Goal: Transaction & Acquisition: Book appointment/travel/reservation

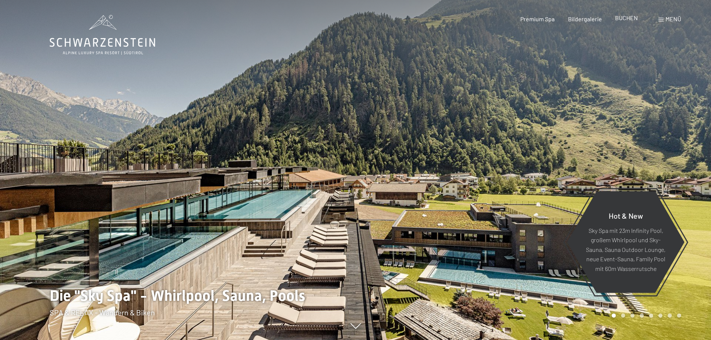
click at [628, 17] on span "BUCHEN" at bounding box center [626, 17] width 23 height 7
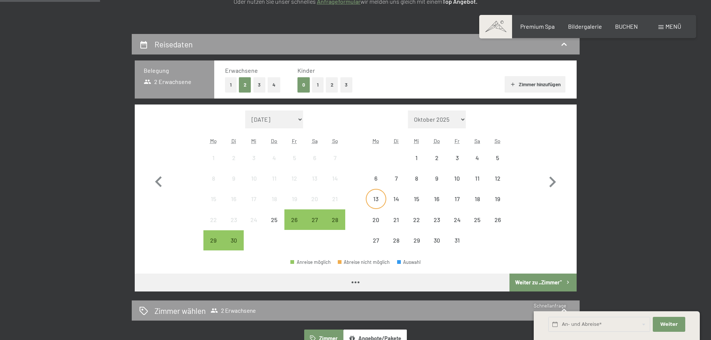
scroll to position [149, 0]
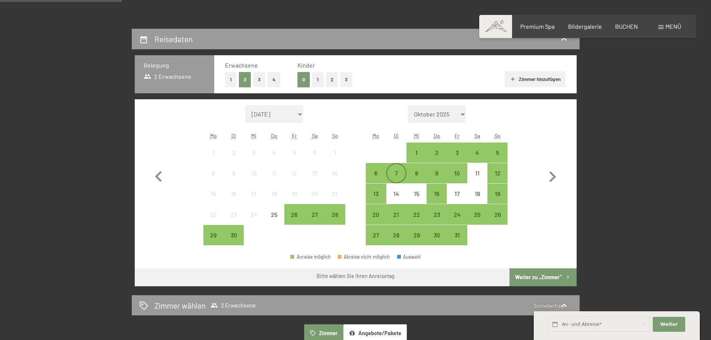
click at [401, 175] on div "7" at bounding box center [396, 179] width 19 height 19
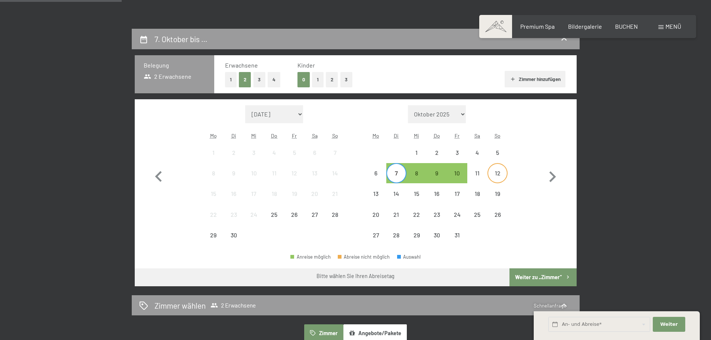
click at [491, 178] on div "12" at bounding box center [497, 179] width 19 height 19
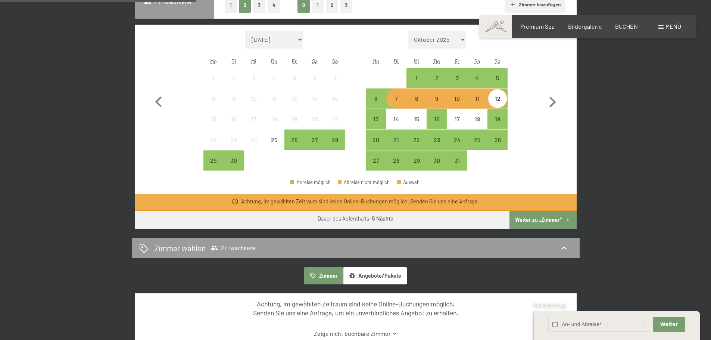
click at [542, 217] on button "Weiter zu „Zimmer“" at bounding box center [542, 220] width 67 height 18
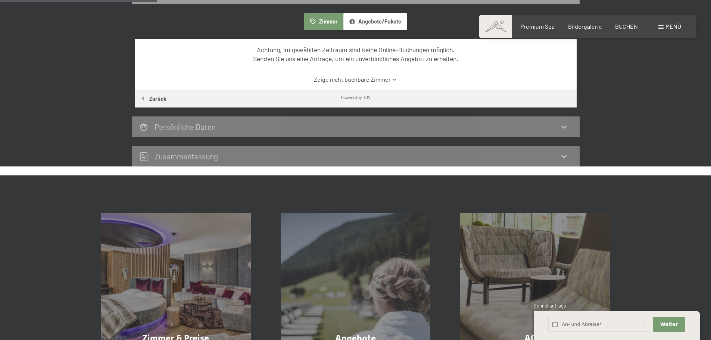
scroll to position [178, 0]
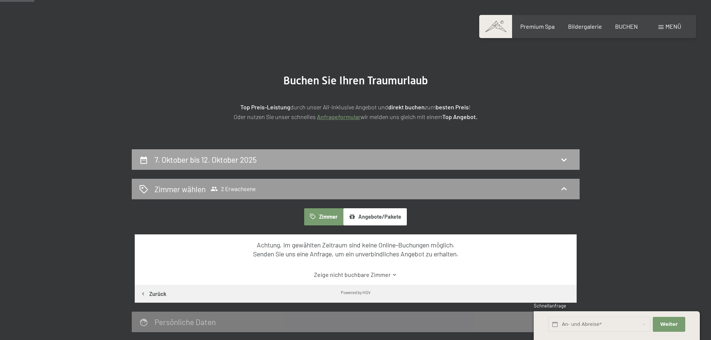
drag, startPoint x: 372, startPoint y: 152, endPoint x: 373, endPoint y: 156, distance: 4.5
click at [372, 152] on div "7. Oktober bis 12. Oktober 2025" at bounding box center [356, 159] width 448 height 21
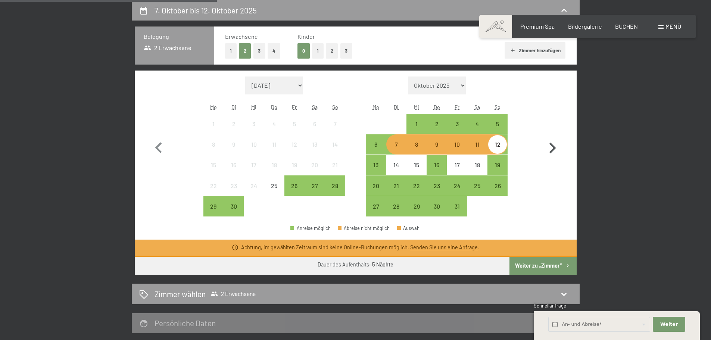
click at [550, 147] on icon "button" at bounding box center [553, 148] width 22 height 22
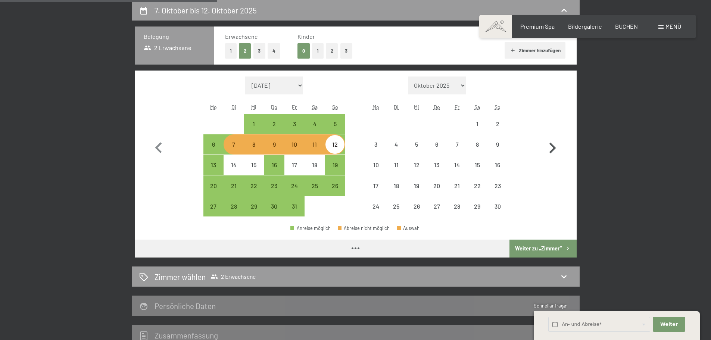
click at [550, 147] on icon "button" at bounding box center [553, 148] width 22 height 22
select select "[DATE]"
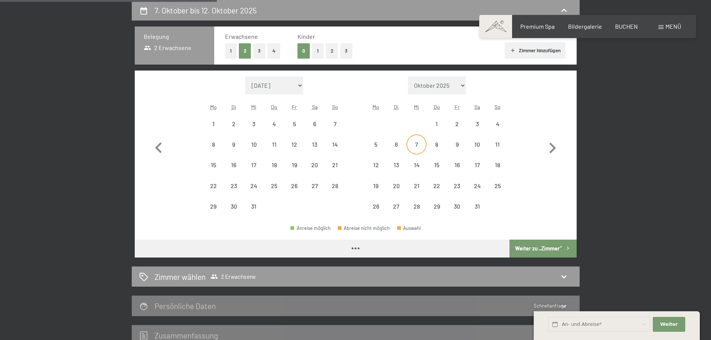
select select "[DATE]"
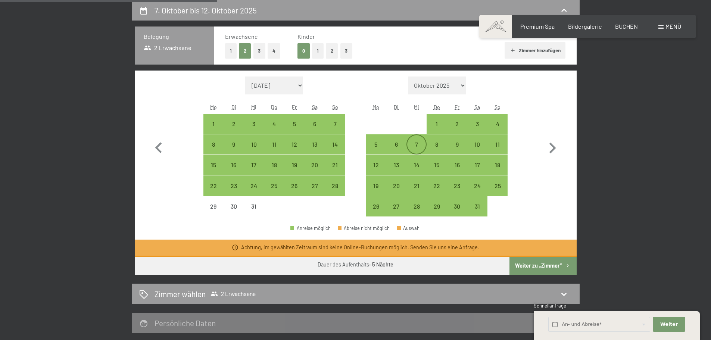
click at [419, 146] on div "7" at bounding box center [416, 150] width 19 height 19
select select "[DATE]"
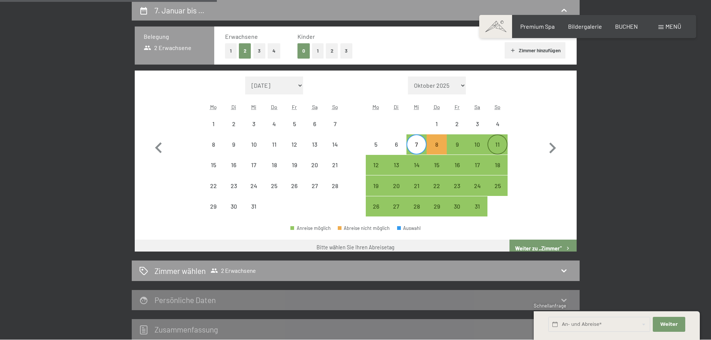
click at [501, 147] on div "11" at bounding box center [497, 150] width 19 height 19
select select "[DATE]"
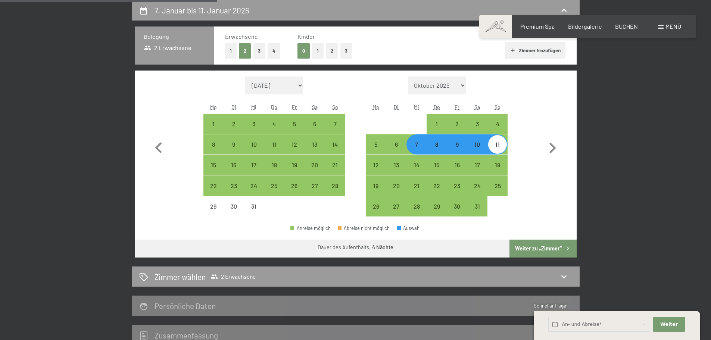
click at [530, 247] on button "Weiter zu „Zimmer“" at bounding box center [542, 249] width 67 height 18
select select "[DATE]"
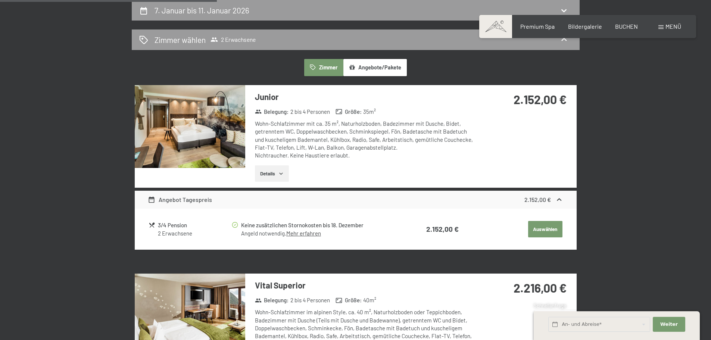
click at [373, 68] on button "Angebote/Pakete" at bounding box center [374, 67] width 63 height 17
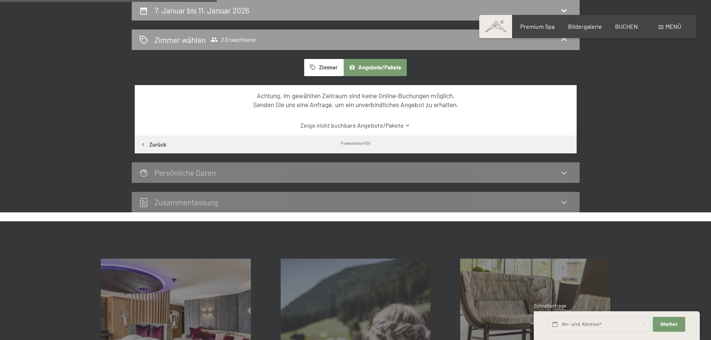
click at [324, 69] on button "Zimmer" at bounding box center [323, 67] width 39 height 17
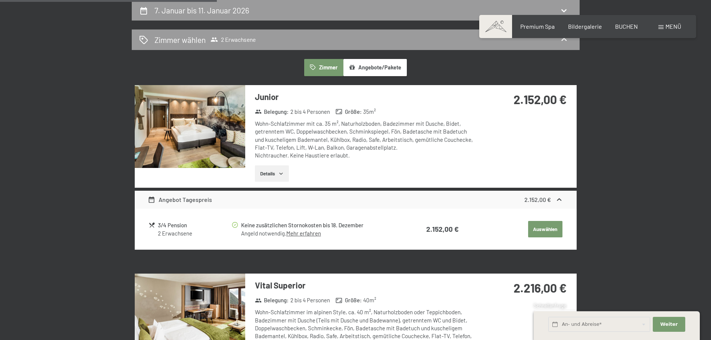
click at [371, 69] on button "Angebote/Pakete" at bounding box center [374, 67] width 63 height 17
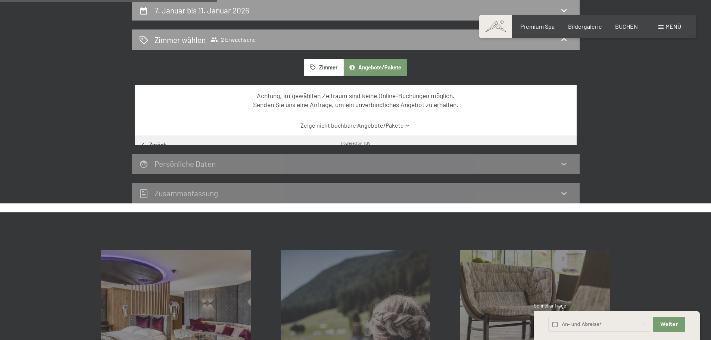
click at [318, 68] on button "Zimmer" at bounding box center [323, 67] width 39 height 17
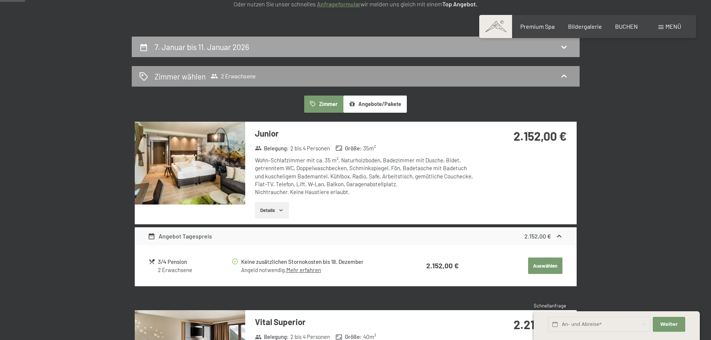
scroll to position [29, 0]
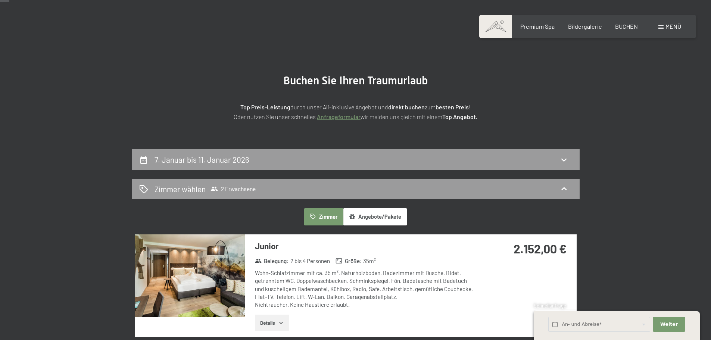
click at [377, 212] on button "Angebote/Pakete" at bounding box center [374, 216] width 63 height 17
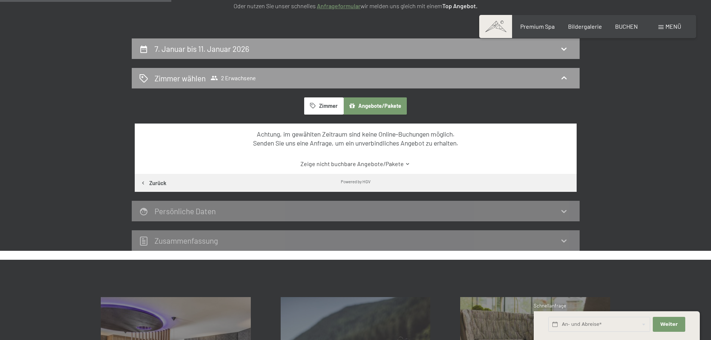
scroll to position [141, 0]
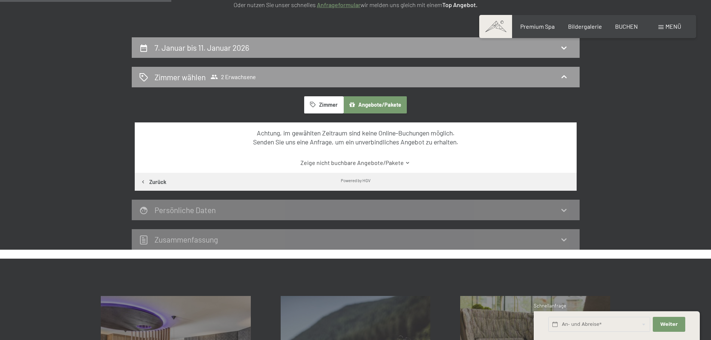
click at [350, 162] on link "Zeige nicht buchbare Angebote/Pakete" at bounding box center [355, 163] width 415 height 8
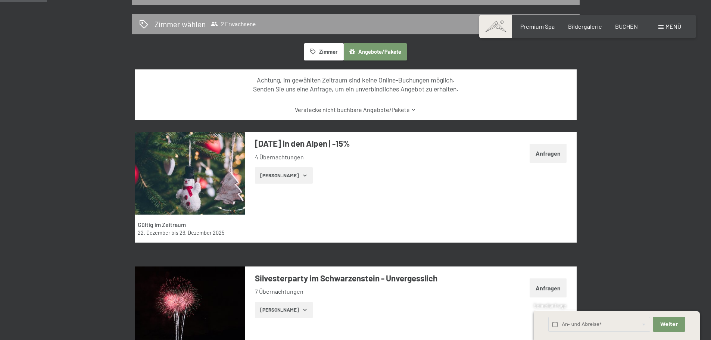
scroll to position [253, 0]
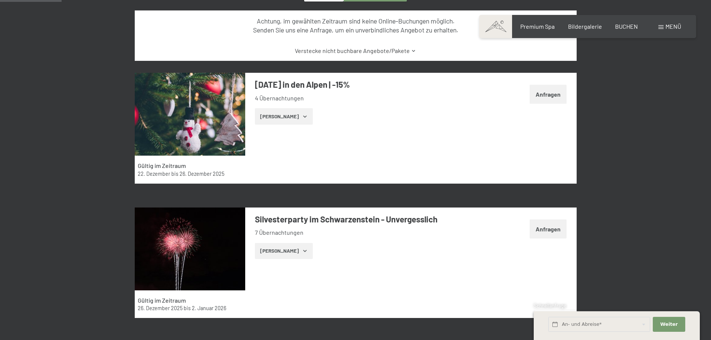
click at [302, 117] on icon "button" at bounding box center [305, 116] width 6 height 6
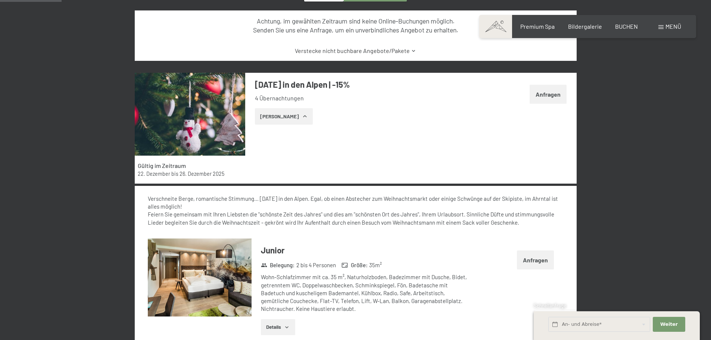
click at [302, 116] on icon "button" at bounding box center [305, 116] width 6 height 6
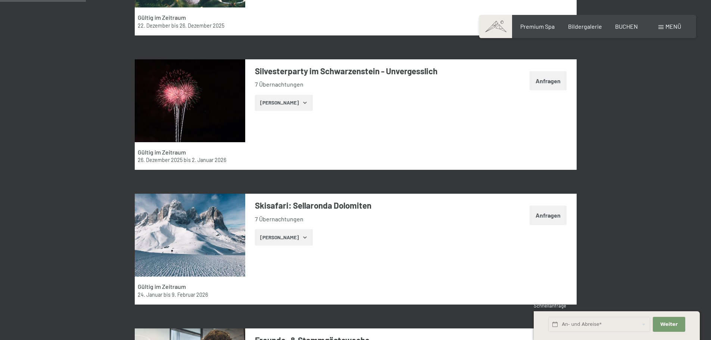
drag, startPoint x: 521, startPoint y: 252, endPoint x: 514, endPoint y: 248, distance: 7.8
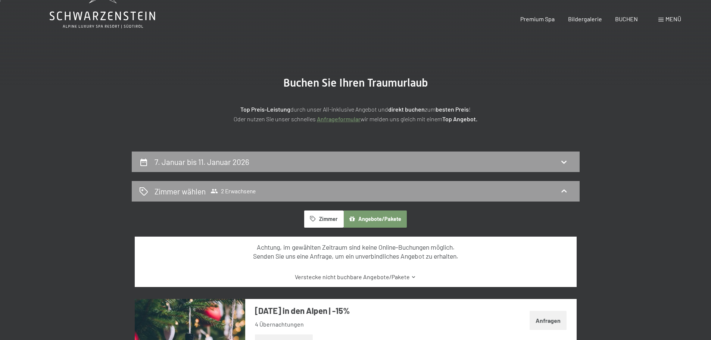
scroll to position [0, 0]
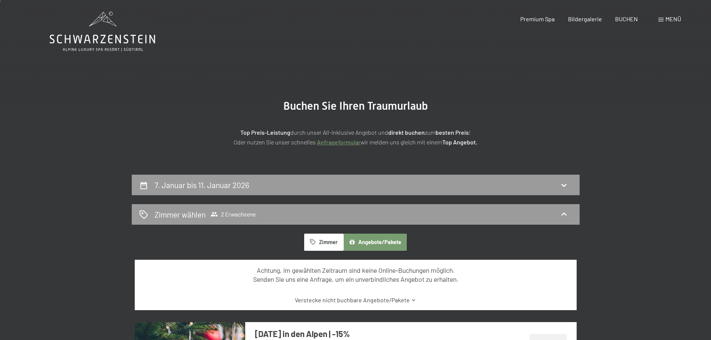
click at [331, 243] on button "Zimmer" at bounding box center [323, 242] width 39 height 17
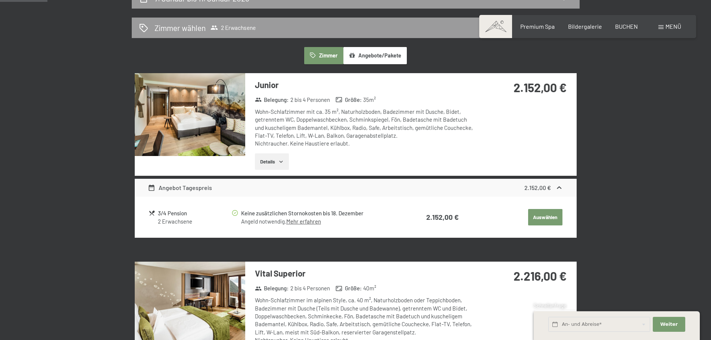
click at [543, 218] on button "Auswählen" at bounding box center [545, 217] width 34 height 16
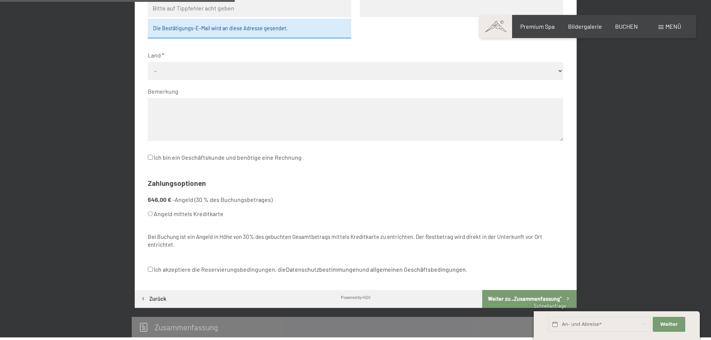
scroll to position [439, 0]
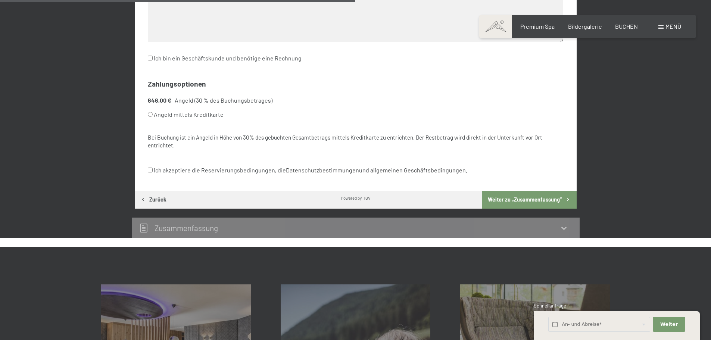
click at [168, 116] on label "Angeld mittels Kreditkarte" at bounding box center [346, 114] width 397 height 14
click at [153, 116] on input "Angeld mittels Kreditkarte" at bounding box center [150, 114] width 5 height 5
radio input "true"
click at [502, 203] on button "Weiter zu „Zusammen­fassung“" at bounding box center [529, 200] width 94 height 18
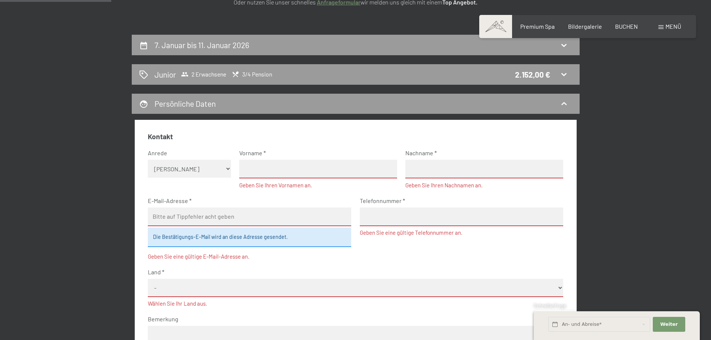
scroll to position [143, 0]
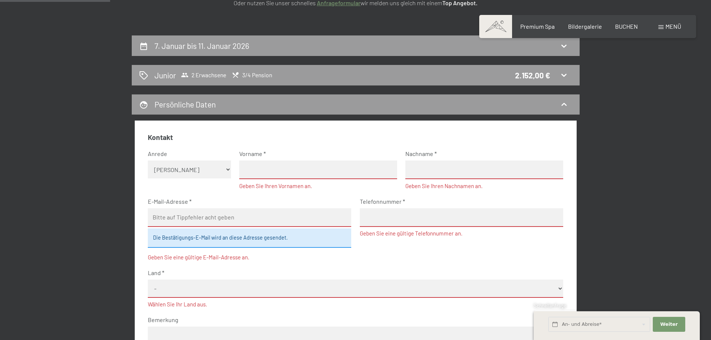
click at [274, 175] on input "text" at bounding box center [318, 169] width 158 height 19
type input "[PERSON_NAME]"
type input "Ennemoser"
type input "[EMAIL_ADDRESS][DOMAIN_NAME]"
type input "393405427070"
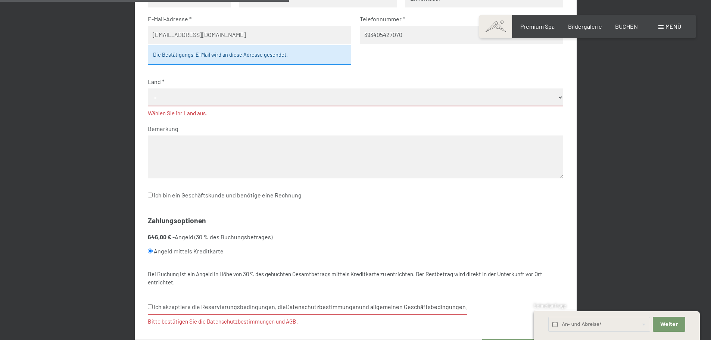
scroll to position [366, 0]
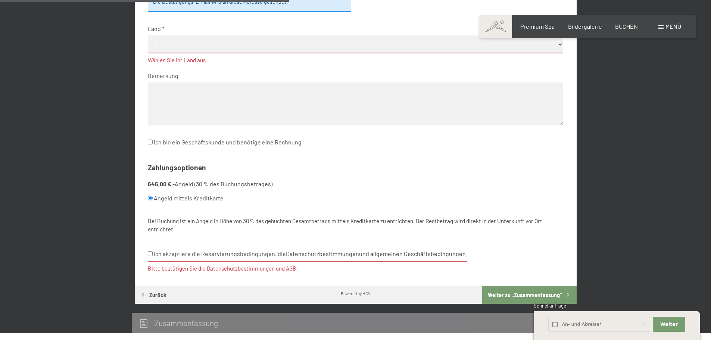
click at [149, 251] on input "Ich akzeptiere die Reservierungsbedingungen, die Datenschutzbestimmungen und al…" at bounding box center [150, 253] width 5 height 5
checkbox input "true"
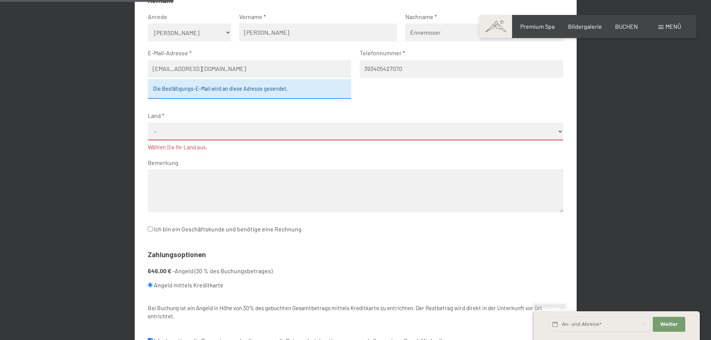
scroll to position [180, 0]
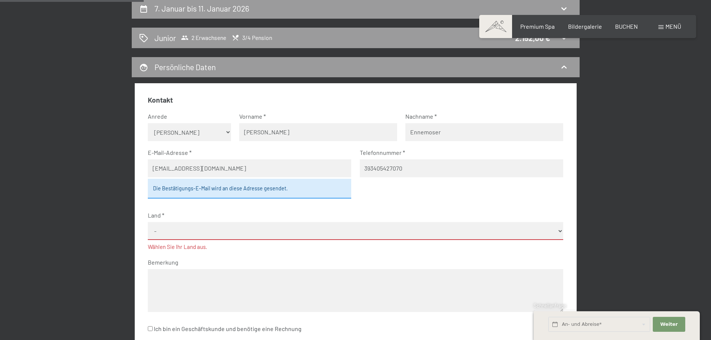
drag, startPoint x: 256, startPoint y: 128, endPoint x: 166, endPoint y: 117, distance: 90.5
click at [166, 117] on fieldset "Kontakt Anrede [PERSON_NAME] Frau Herr Vorname [PERSON_NAME] Nachname [PERSON_N…" at bounding box center [355, 219] width 415 height 248
type input "wd"
drag, startPoint x: 461, startPoint y: 133, endPoint x: 297, endPoint y: 115, distance: 165.1
click at [293, 116] on fieldset "Kontakt Anrede [PERSON_NAME] Frau Herr Vorname wd Nachname [PERSON_NAME] E-Mail…" at bounding box center [355, 219] width 415 height 248
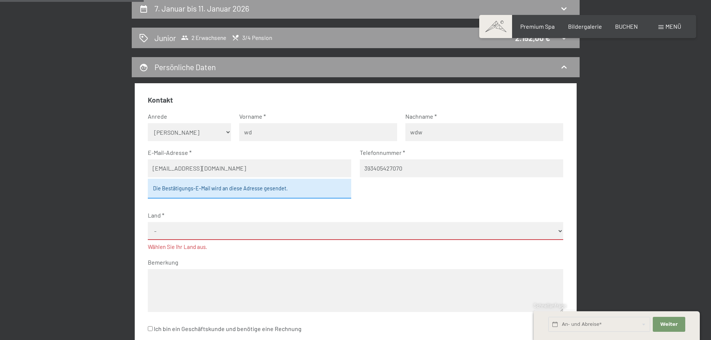
type input "wdw"
click at [294, 163] on fieldset "Kontakt Anrede [PERSON_NAME] Frau Herr Vorname wd Nachname wdw E-Mail-Adresse […" at bounding box center [355, 219] width 415 height 248
type input "1343"
drag, startPoint x: 255, startPoint y: 171, endPoint x: 111, endPoint y: 163, distance: 143.9
click at [111, 163] on div "[DATE] bis [DATE] Junior 2 Erwachsene 3/4 Pension 2.152,00 € Persönliche Daten …" at bounding box center [355, 253] width 509 height 510
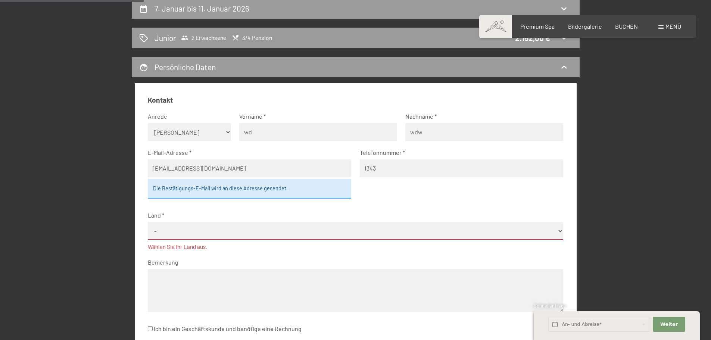
type input "[EMAIL_ADDRESS][DOMAIN_NAME]"
click at [89, 182] on div "[DATE] bis [DATE] Junior 2 Erwachsene 3/4 Pension 2.152,00 € Persönliche Daten …" at bounding box center [355, 253] width 565 height 510
click at [170, 231] on select "- [GEOGRAPHIC_DATA] [GEOGRAPHIC_DATA] [GEOGRAPHIC_DATA] [GEOGRAPHIC_DATA] [GEOG…" at bounding box center [355, 231] width 415 height 18
select select "DEU"
click at [148, 222] on select "- [GEOGRAPHIC_DATA] [GEOGRAPHIC_DATA] [GEOGRAPHIC_DATA] [GEOGRAPHIC_DATA] [GEOG…" at bounding box center [355, 231] width 415 height 18
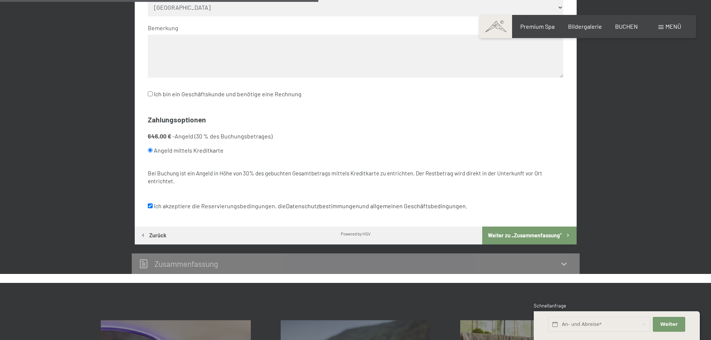
scroll to position [404, 0]
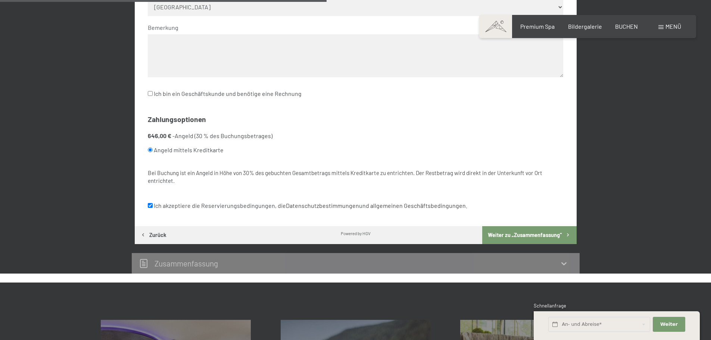
click at [537, 237] on button "Weiter zu „Zusammen­fassung“" at bounding box center [529, 235] width 94 height 18
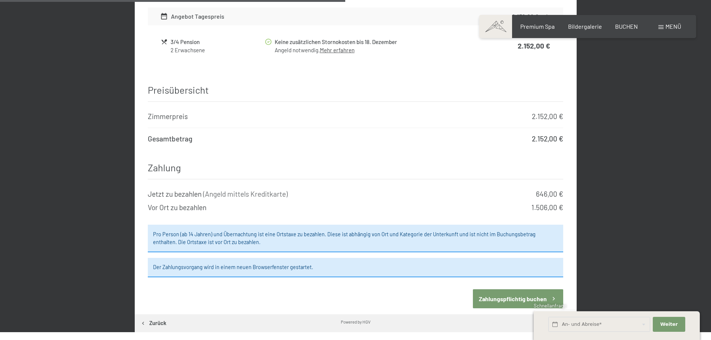
scroll to position [551, 0]
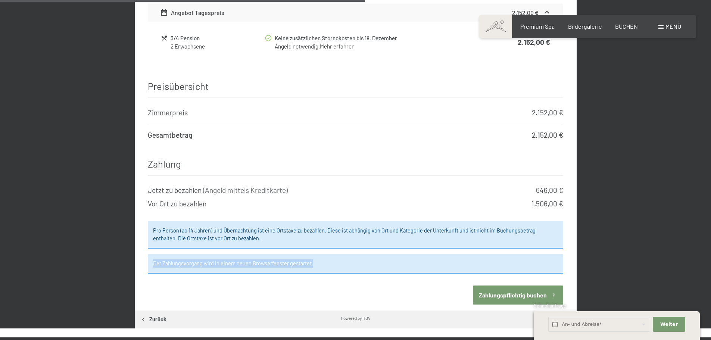
drag, startPoint x: 155, startPoint y: 255, endPoint x: 316, endPoint y: 255, distance: 161.6
click at [316, 255] on div "Der Zahlungsvorgang wird in einem neuen Browserfenster gestartet." at bounding box center [355, 263] width 415 height 19
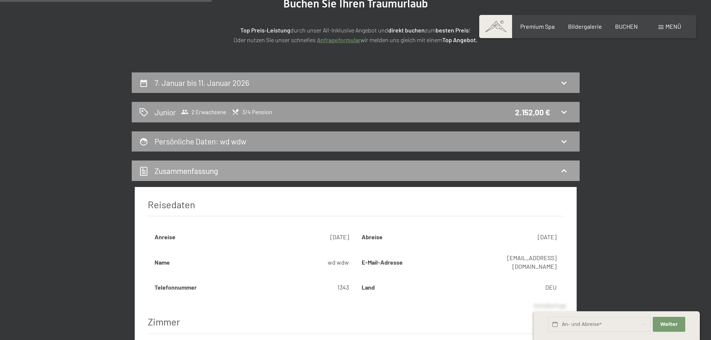
scroll to position [103, 0]
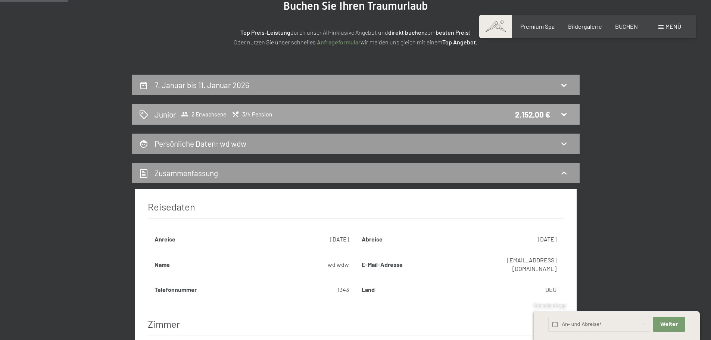
click at [202, 118] on span "2 Erwachsene" at bounding box center [203, 113] width 45 height 7
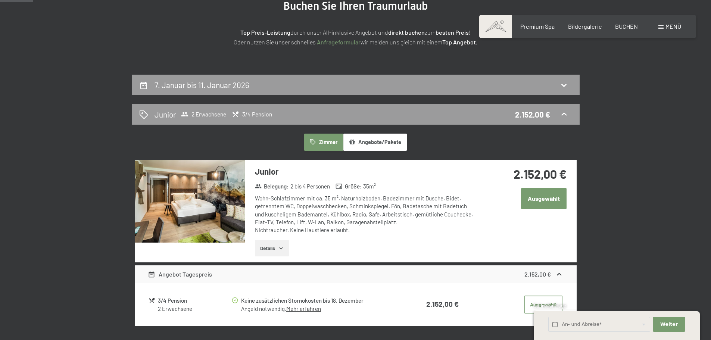
click at [532, 198] on button "Ausgewählt" at bounding box center [544, 198] width 46 height 21
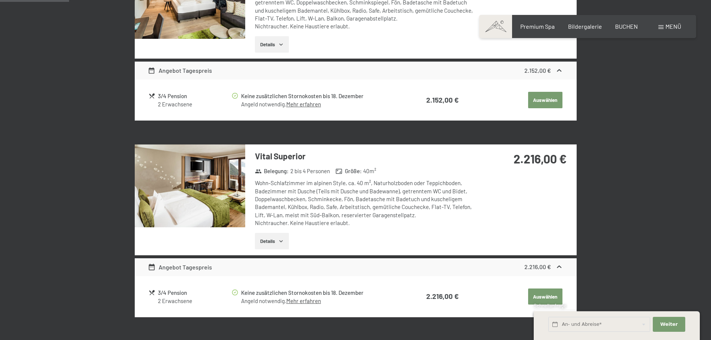
scroll to position [402, 0]
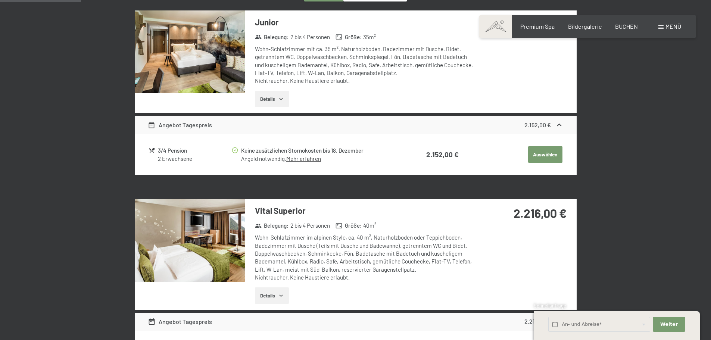
click at [543, 150] on button "Auswählen" at bounding box center [545, 154] width 34 height 16
select select "DEU"
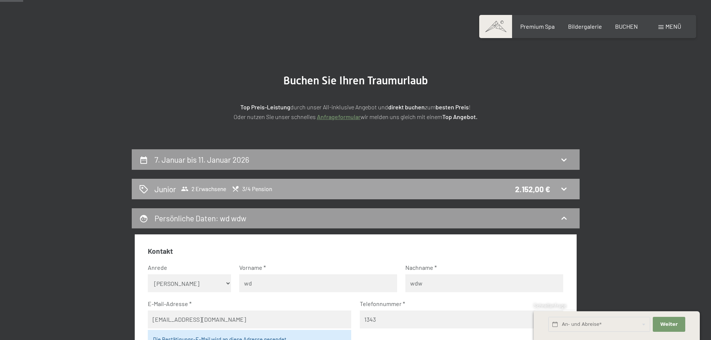
click at [209, 186] on span "2 Erwachsene" at bounding box center [203, 188] width 45 height 7
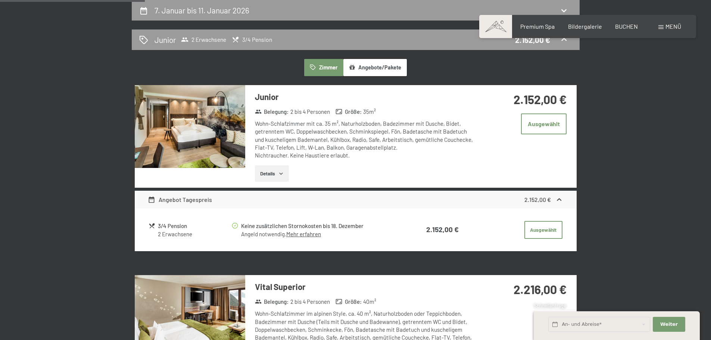
click at [272, 174] on button "Details" at bounding box center [272, 173] width 34 height 16
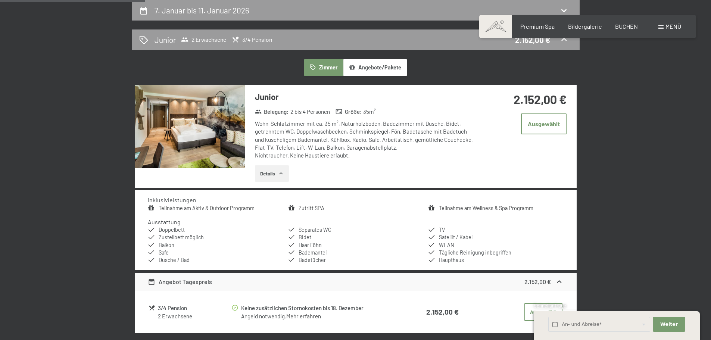
click at [272, 174] on button "Details" at bounding box center [272, 173] width 34 height 16
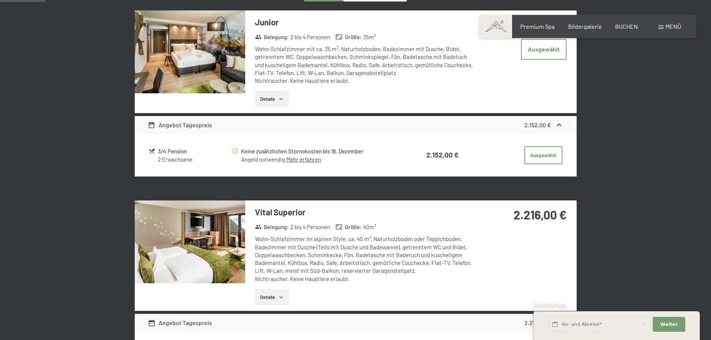
scroll to position [141, 0]
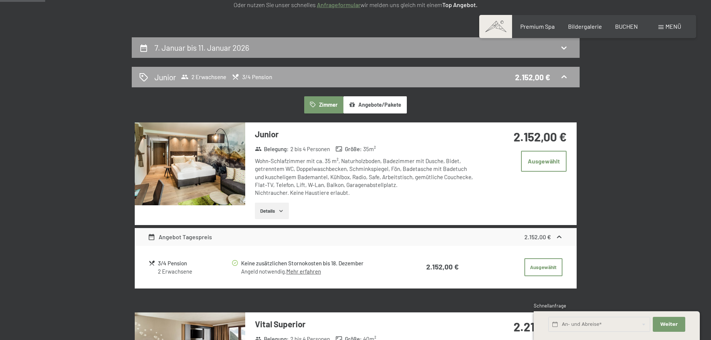
click at [279, 77] on div "Junior 2 Erwachsene 3/4 Pension 2.152,00 €" at bounding box center [355, 77] width 433 height 11
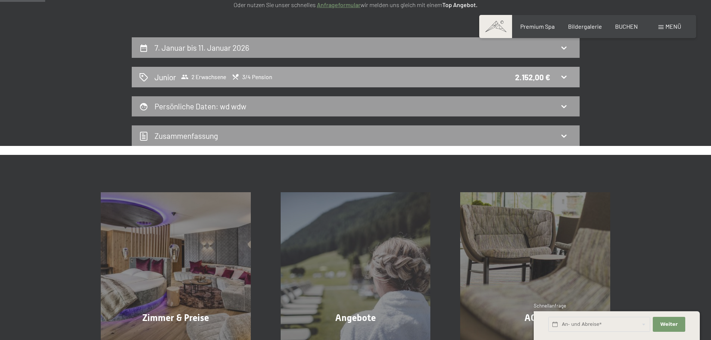
click at [204, 74] on span "2 Erwachsene" at bounding box center [203, 76] width 45 height 7
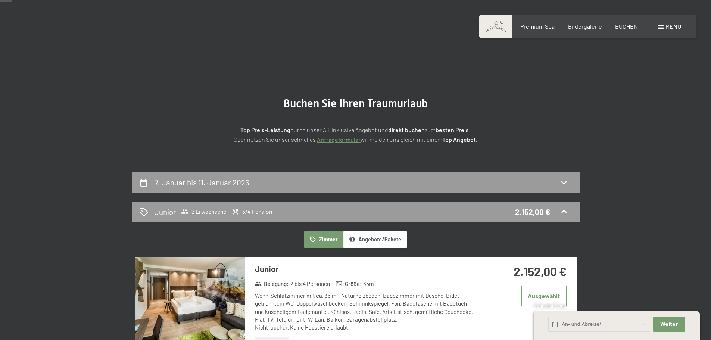
scroll to position [0, 0]
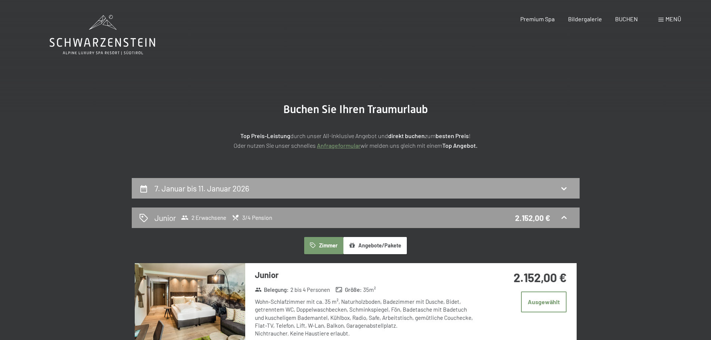
click at [218, 188] on h2 "7. Januar bis 11. Januar 2026" at bounding box center [202, 188] width 95 height 9
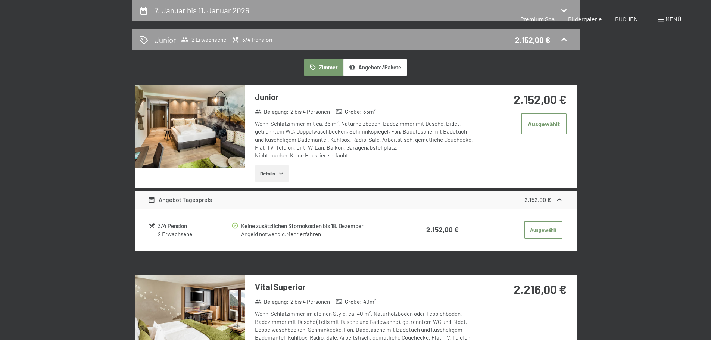
select select "[DATE]"
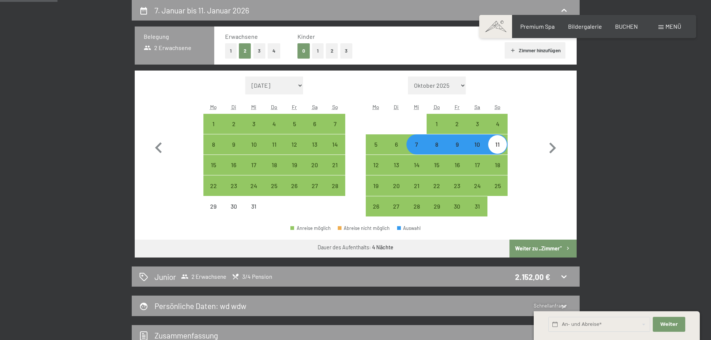
click at [531, 250] on button "Weiter zu „Zimmer“" at bounding box center [542, 249] width 67 height 18
select select "[DATE]"
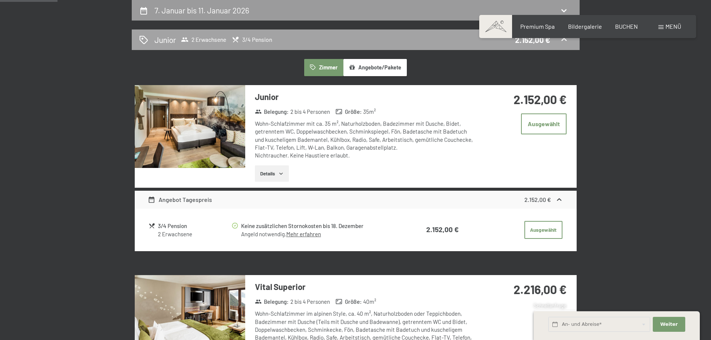
click at [222, 40] on span "2 Erwachsene" at bounding box center [203, 39] width 45 height 7
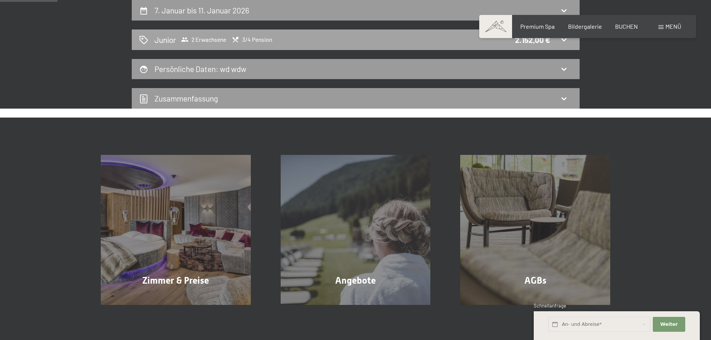
click at [228, 41] on div "2 Erwachsene 3/4 Pension" at bounding box center [226, 39] width 91 height 7
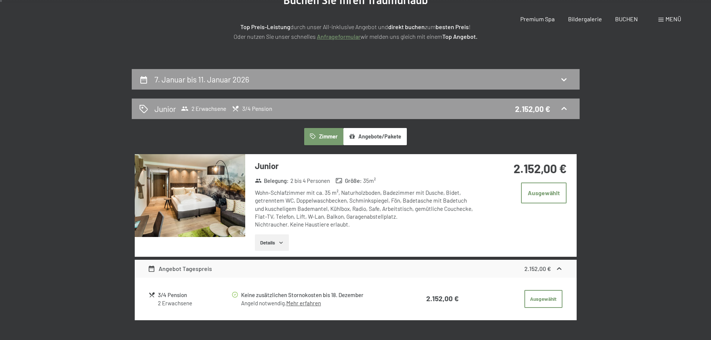
scroll to position [0, 0]
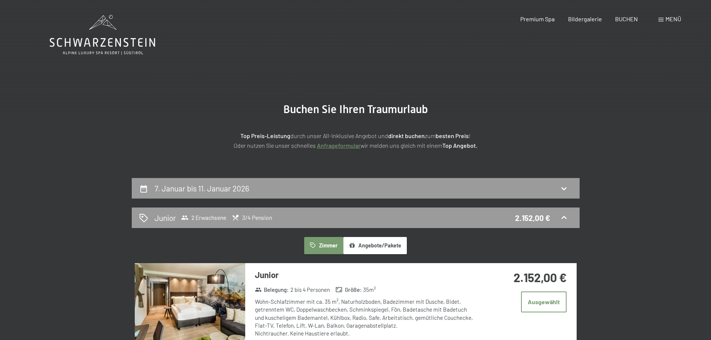
click at [216, 177] on section "Buchen Sie Ihren Traumurlaub Top Preis-Leistung durch unser All-inklusive Angeb…" at bounding box center [355, 126] width 711 height 103
click at [216, 183] on div "7. Januar bis 11. Januar 2026" at bounding box center [204, 188] width 98 height 11
select select "[DATE]"
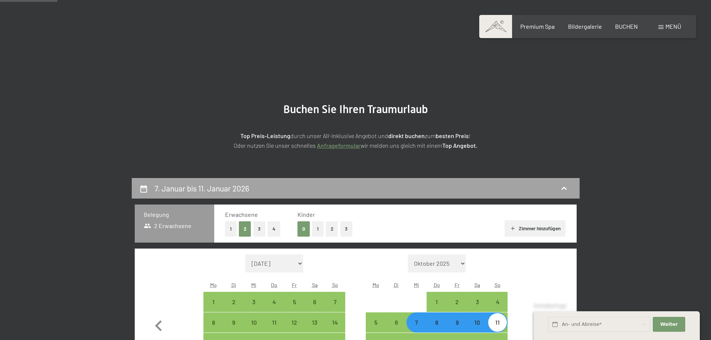
scroll to position [178, 0]
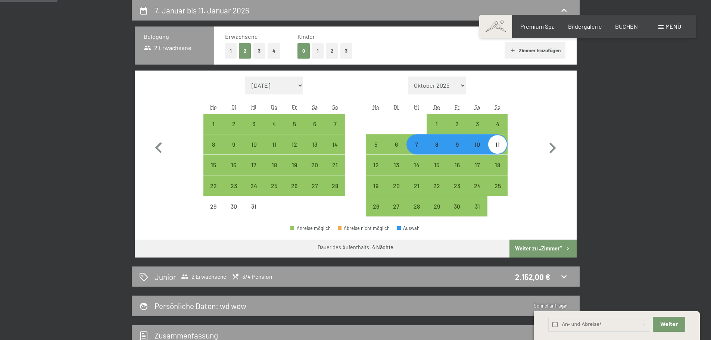
click at [274, 53] on button "4" at bounding box center [274, 50] width 13 height 15
select select "[DATE]"
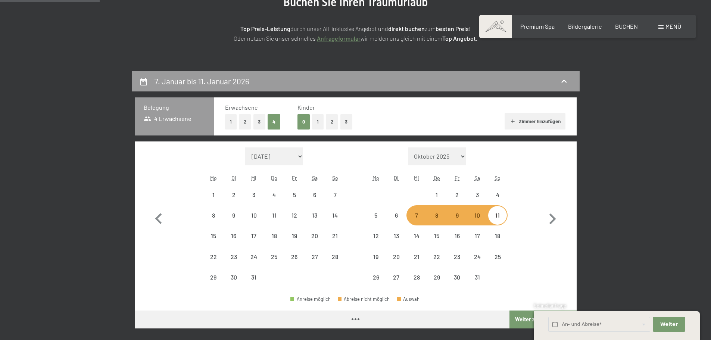
scroll to position [103, 0]
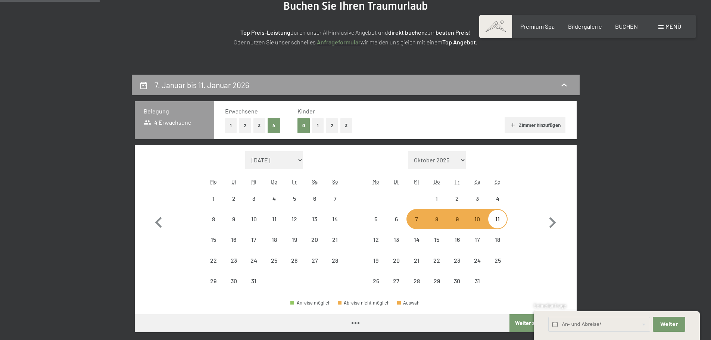
select select "[DATE]"
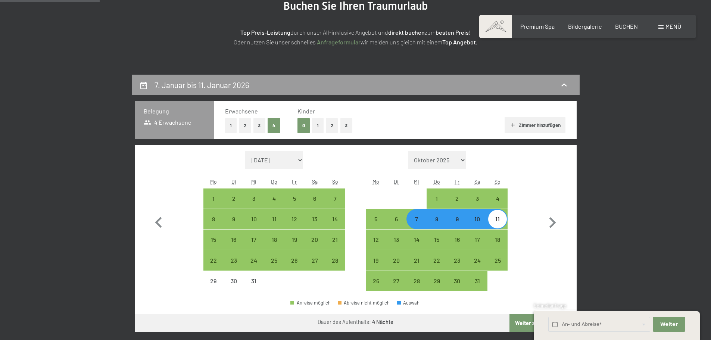
click at [540, 122] on button "Zimmer hinzufügen" at bounding box center [535, 125] width 61 height 16
select select "[DATE]"
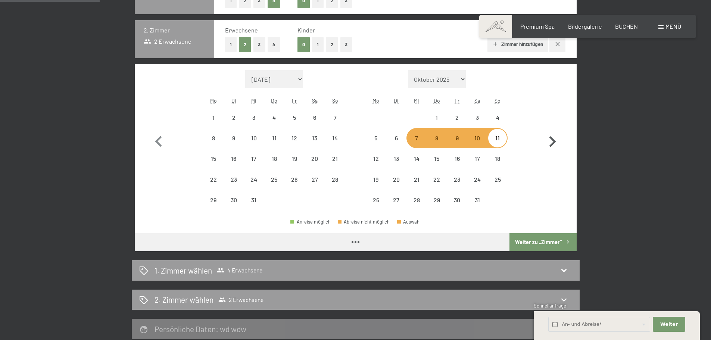
select select "[DATE]"
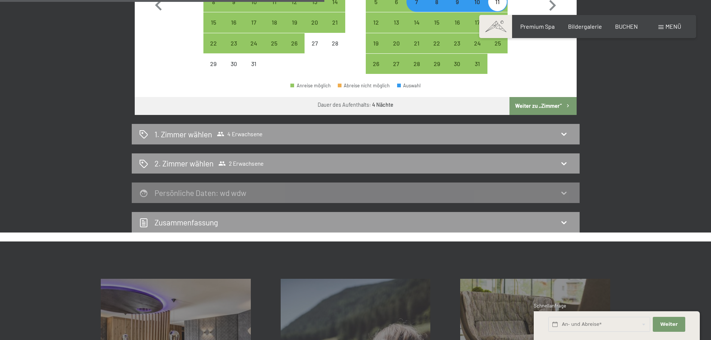
click at [542, 106] on button "Weiter zu „Zimmer“" at bounding box center [542, 106] width 67 height 18
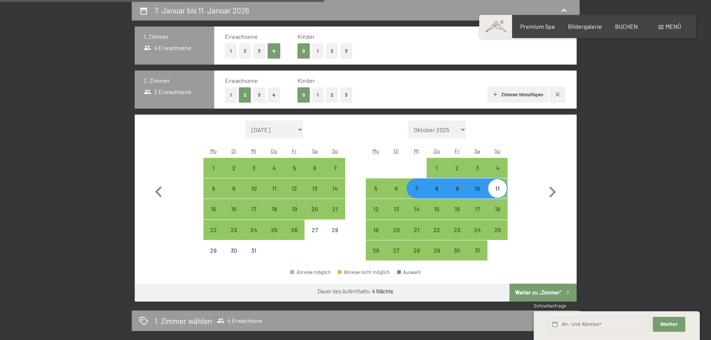
select select "[DATE]"
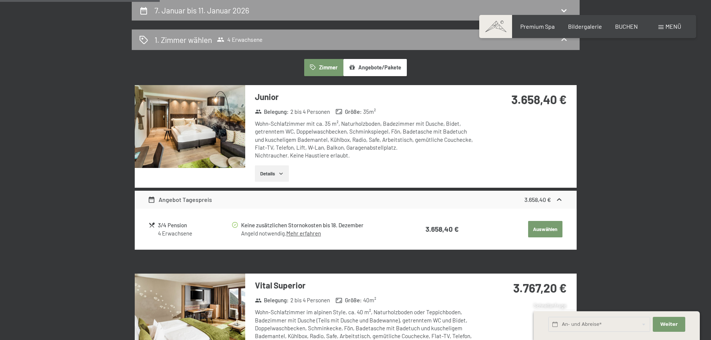
click at [544, 231] on button "Auswählen" at bounding box center [545, 229] width 34 height 16
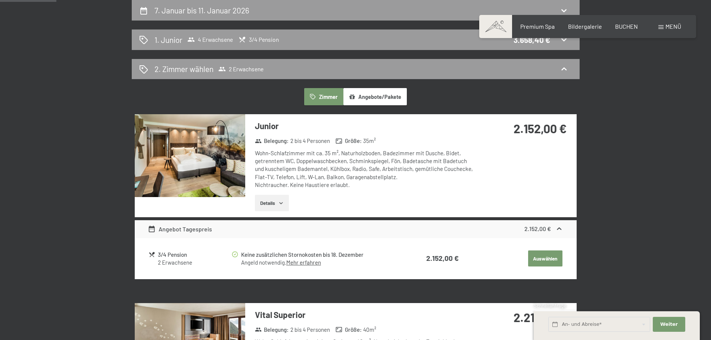
click at [541, 265] on button "Auswählen" at bounding box center [545, 258] width 34 height 16
select select "DEU"
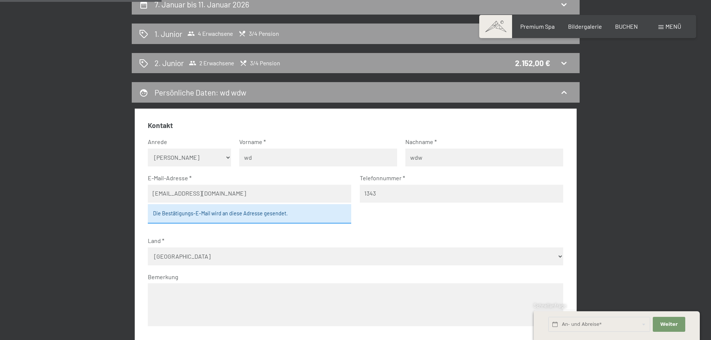
scroll to position [141, 0]
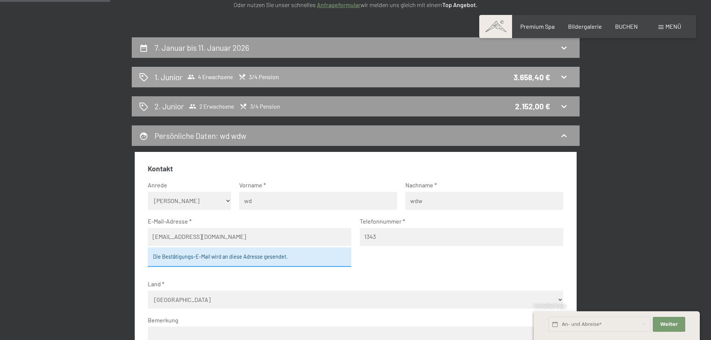
click at [265, 74] on span "3/4 Pension" at bounding box center [258, 76] width 40 height 7
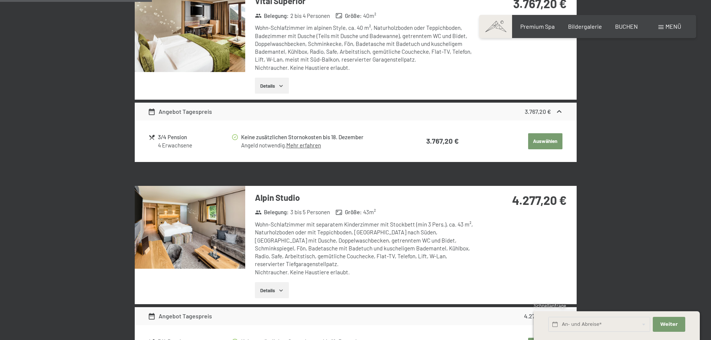
scroll to position [589, 0]
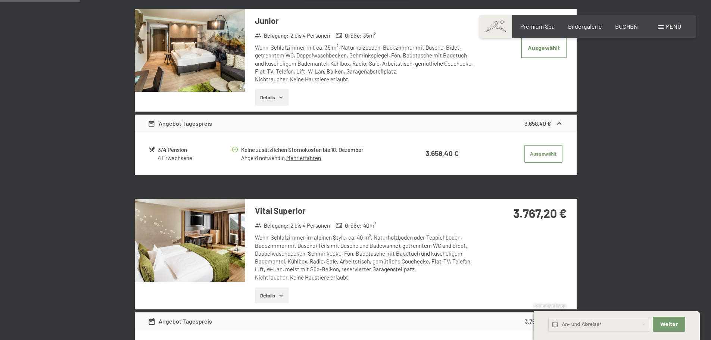
scroll to position [215, 0]
